Goal: Transaction & Acquisition: Download file/media

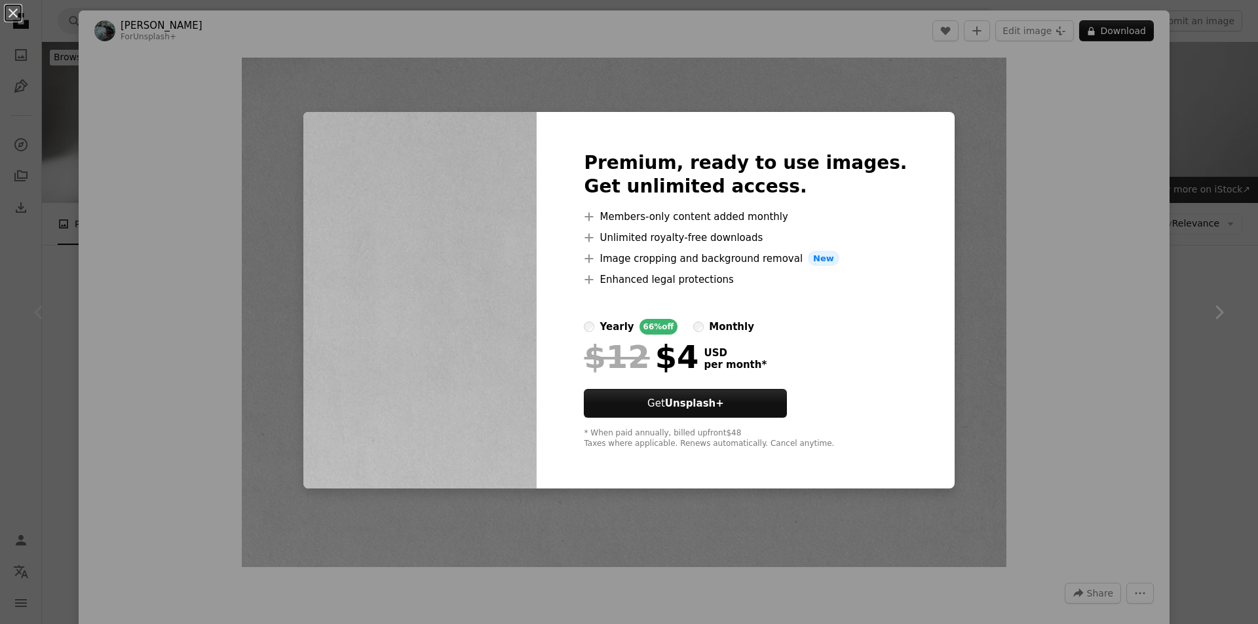
click at [1130, 136] on div "An X shape Premium, ready to use images. Get unlimited access. A plus sign Memb…" at bounding box center [629, 312] width 1258 height 624
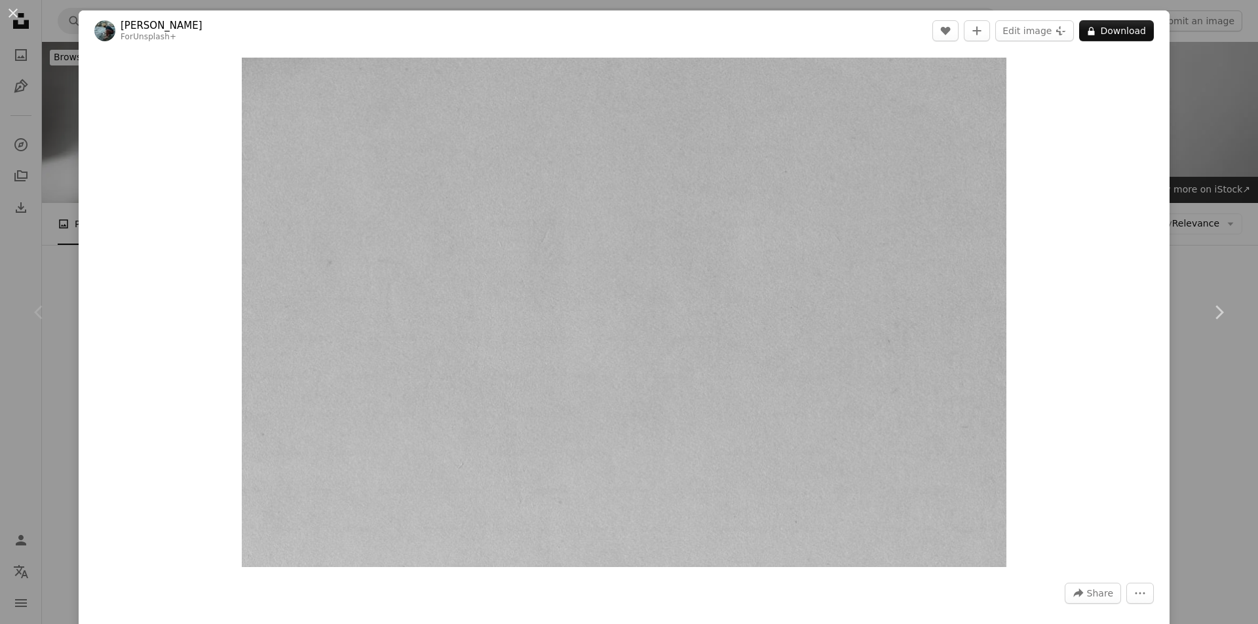
click at [1187, 132] on div "An X shape Chevron left Chevron right [PERSON_NAME] For Unsplash+ A heart A plu…" at bounding box center [629, 312] width 1258 height 624
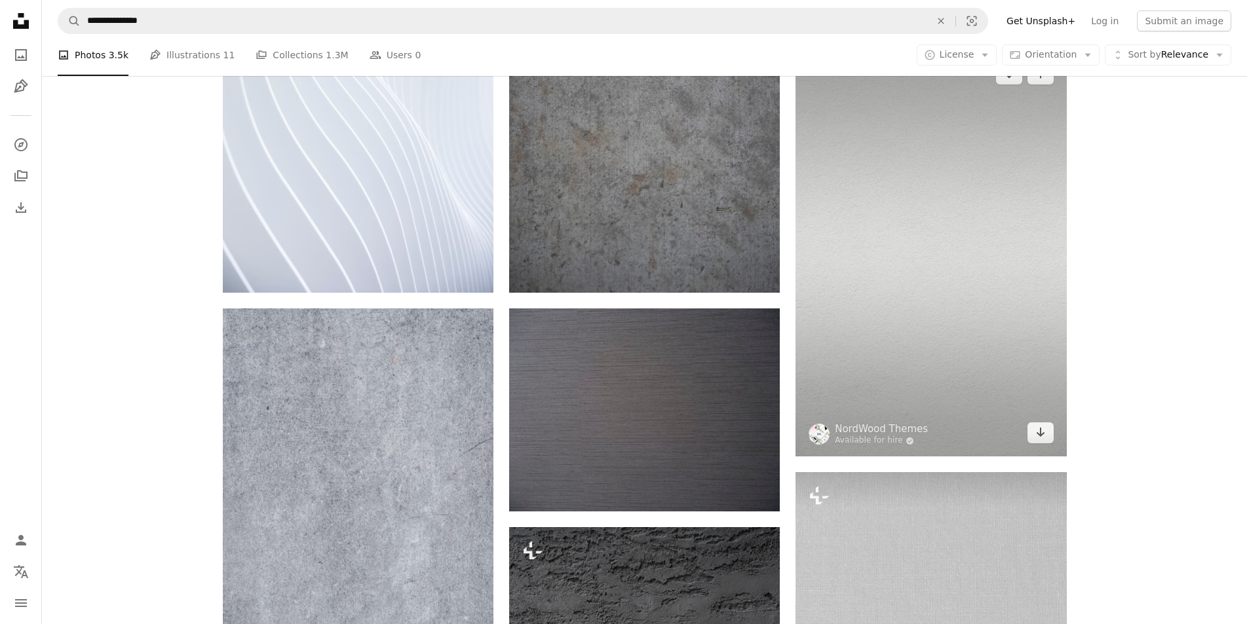
scroll to position [1507, 0]
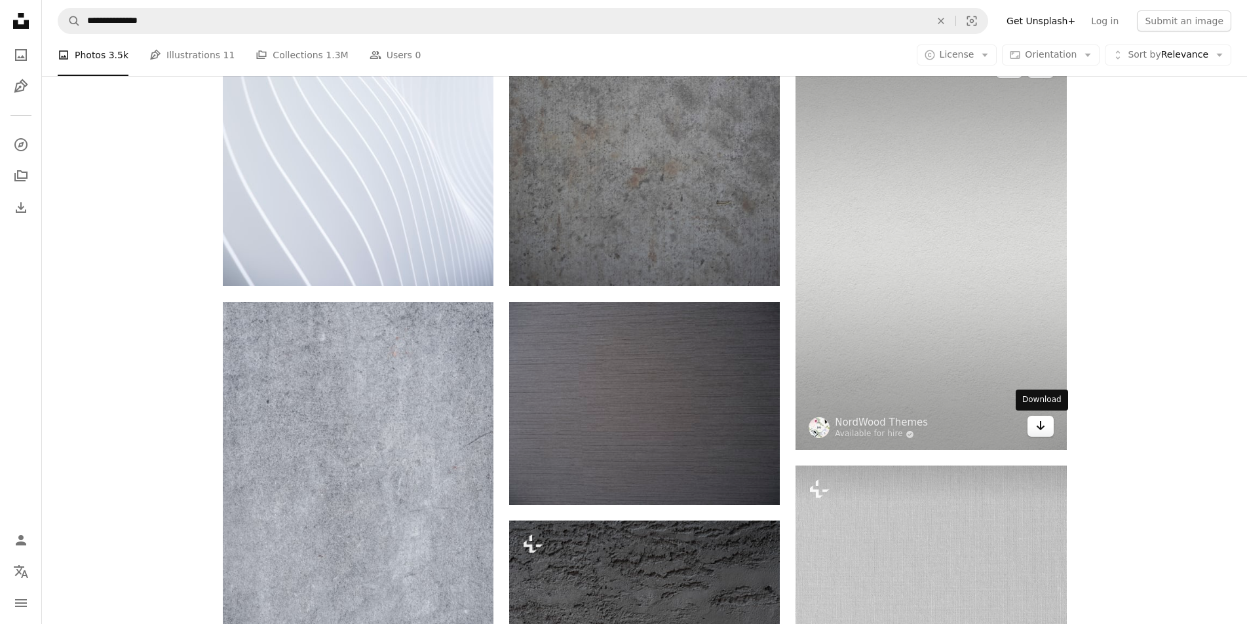
click at [1039, 430] on icon "Arrow pointing down" at bounding box center [1040, 426] width 10 height 16
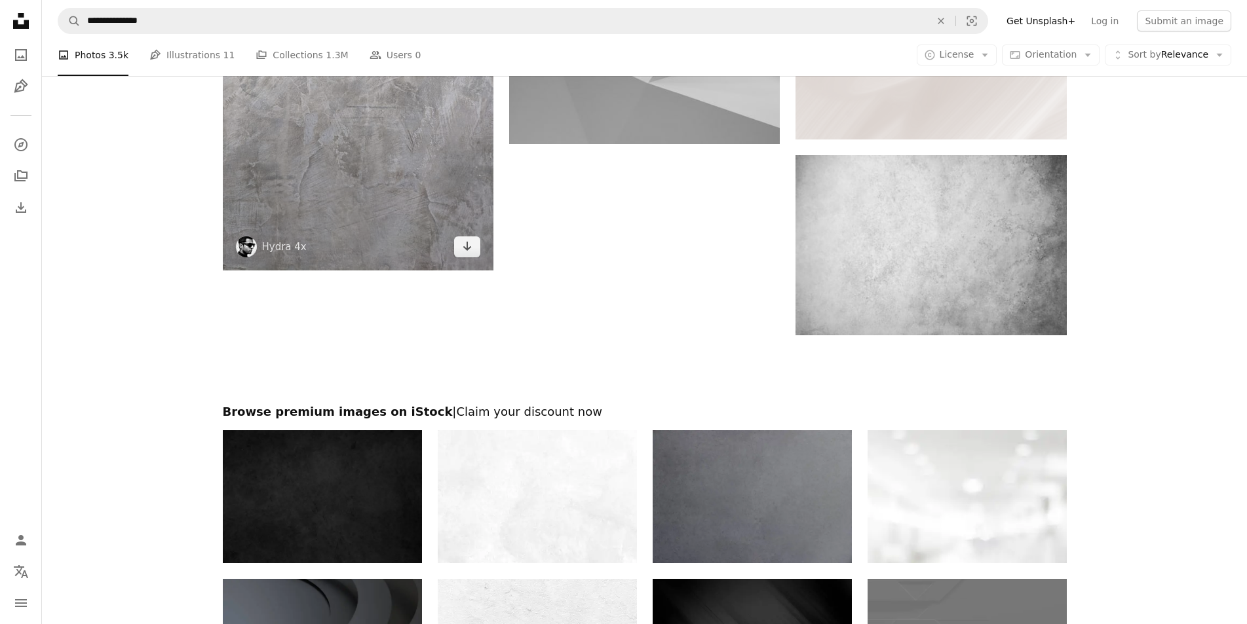
scroll to position [2620, 0]
